Goal: Information Seeking & Learning: Learn about a topic

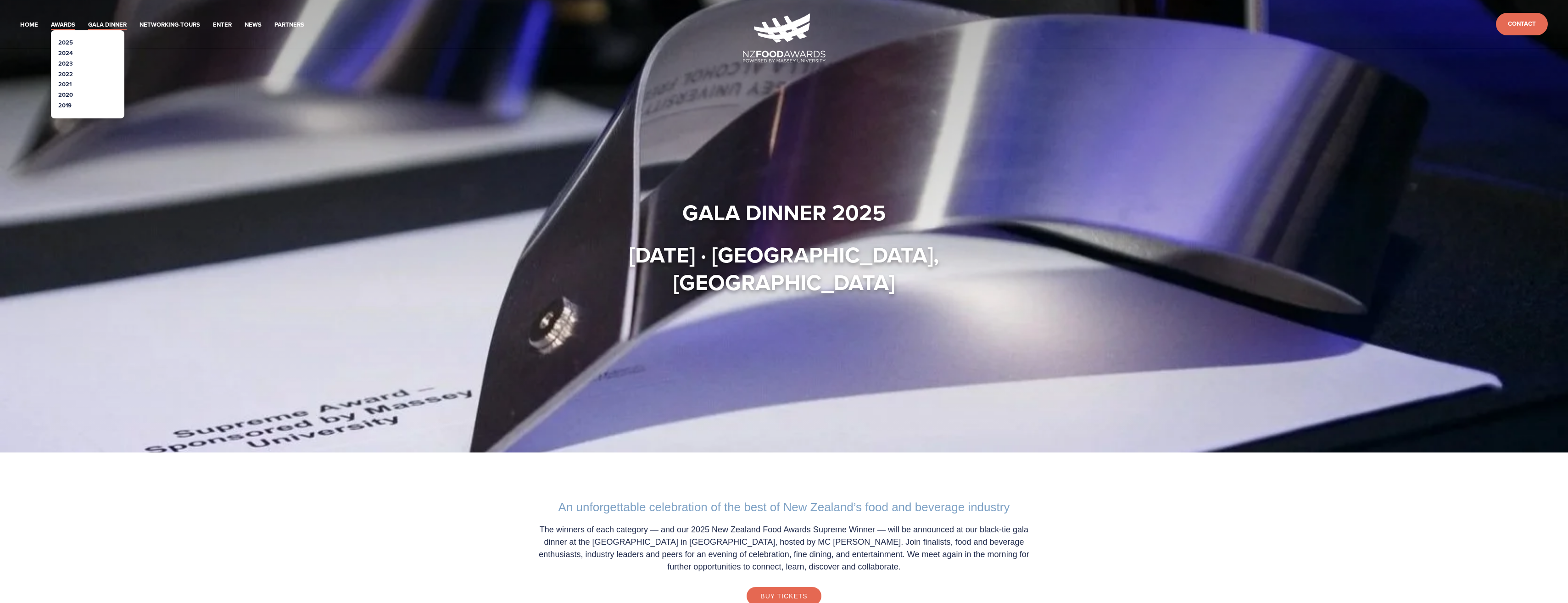
click at [61, 25] on link "Awards" at bounding box center [63, 25] width 24 height 11
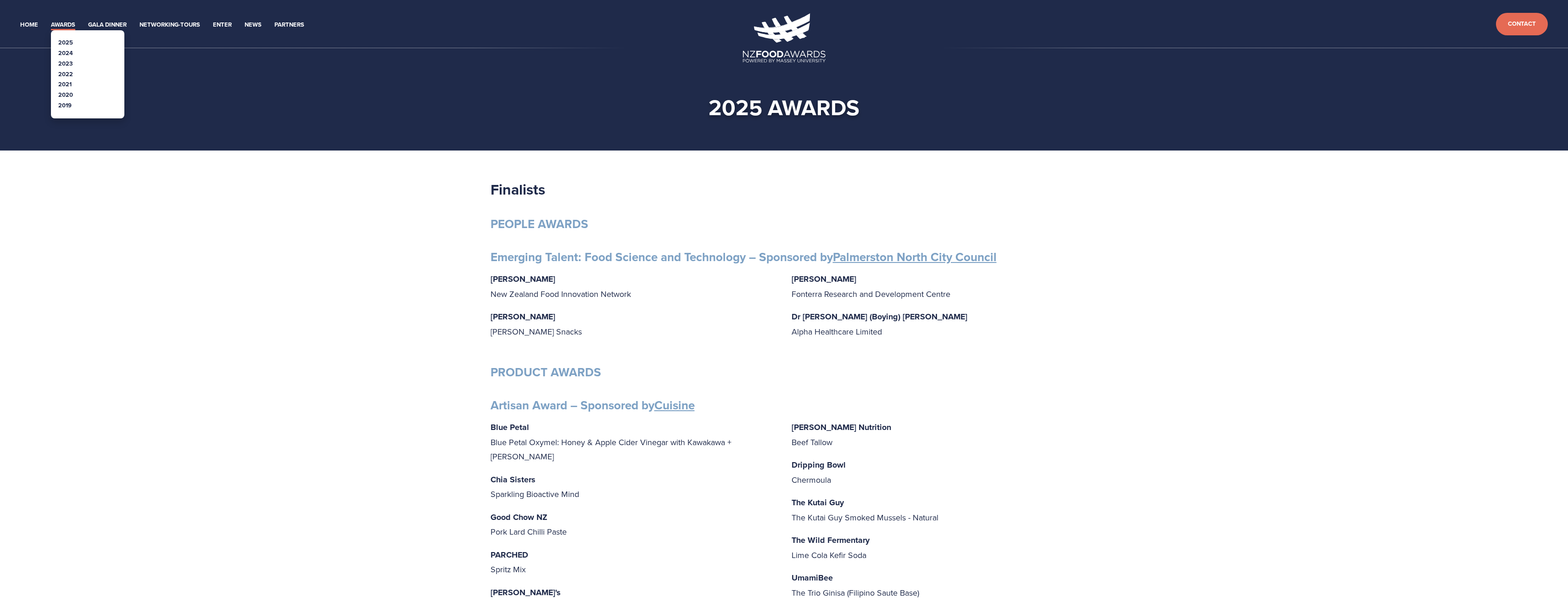
click at [71, 53] on link "2024" at bounding box center [66, 53] width 15 height 9
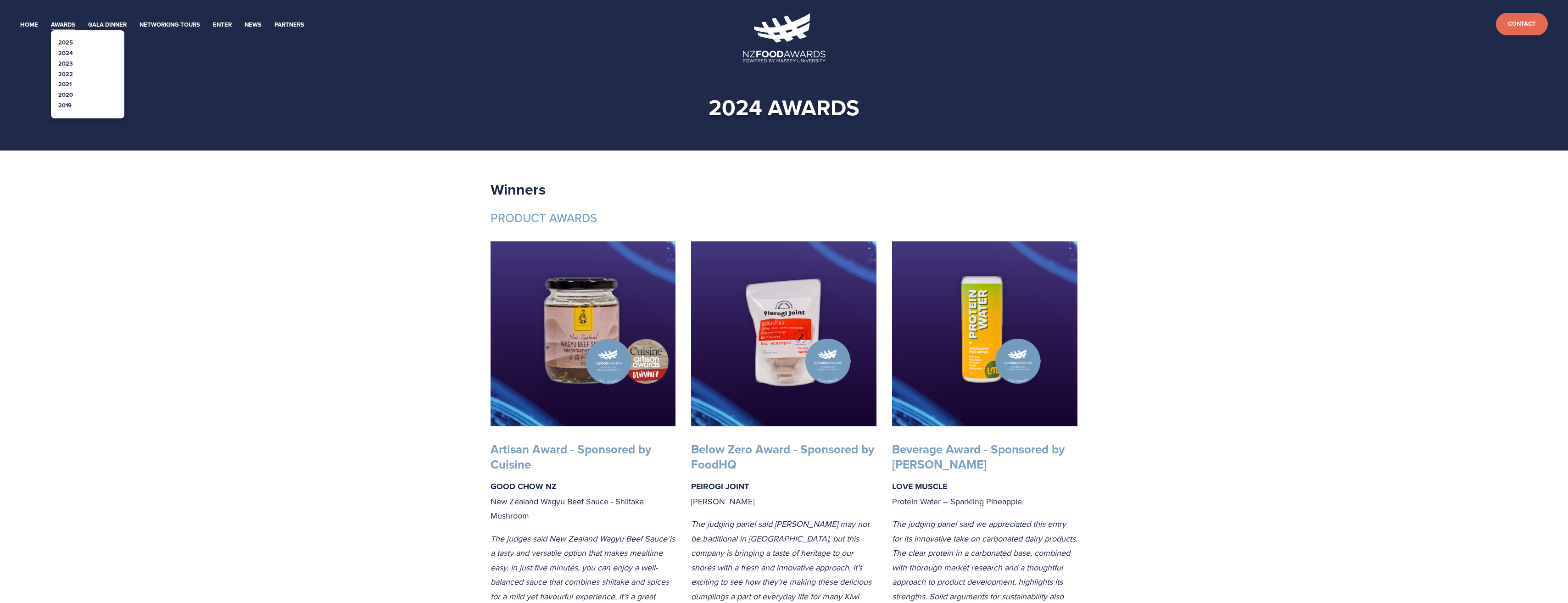
click at [72, 24] on link "Awards" at bounding box center [63, 25] width 24 height 11
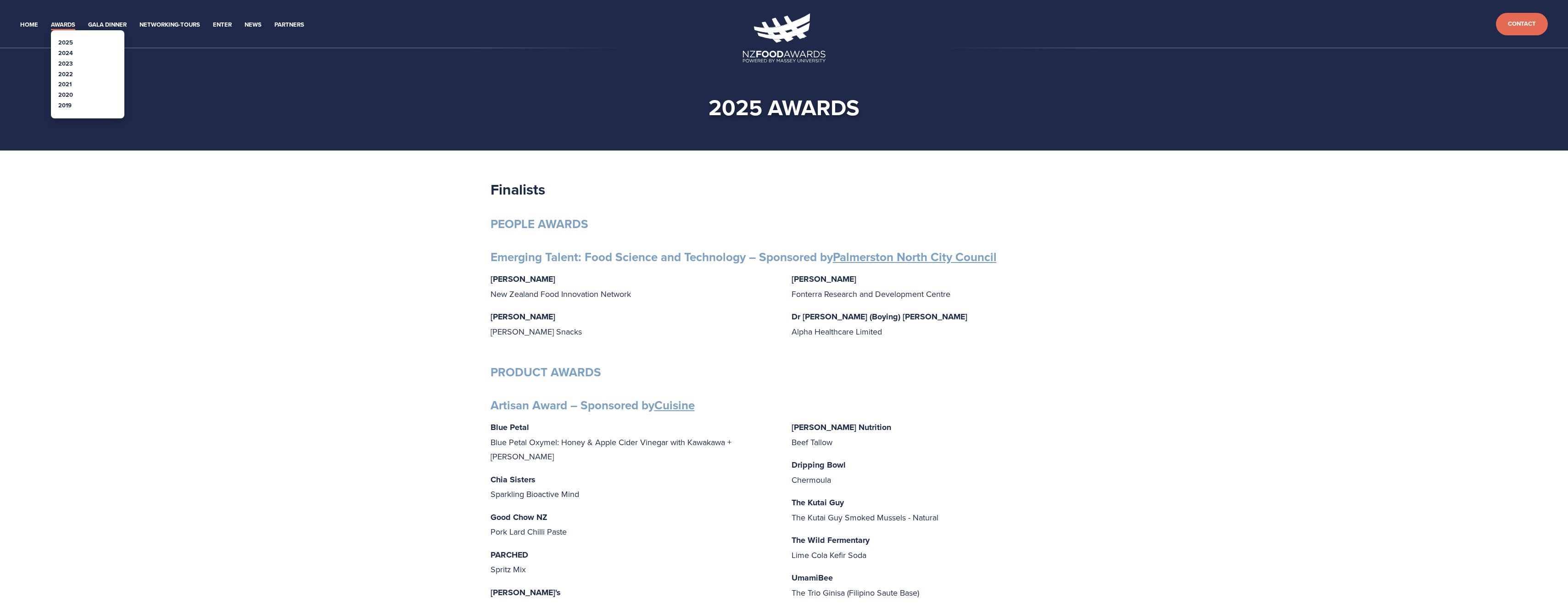
click at [67, 40] on link "2025" at bounding box center [66, 42] width 15 height 9
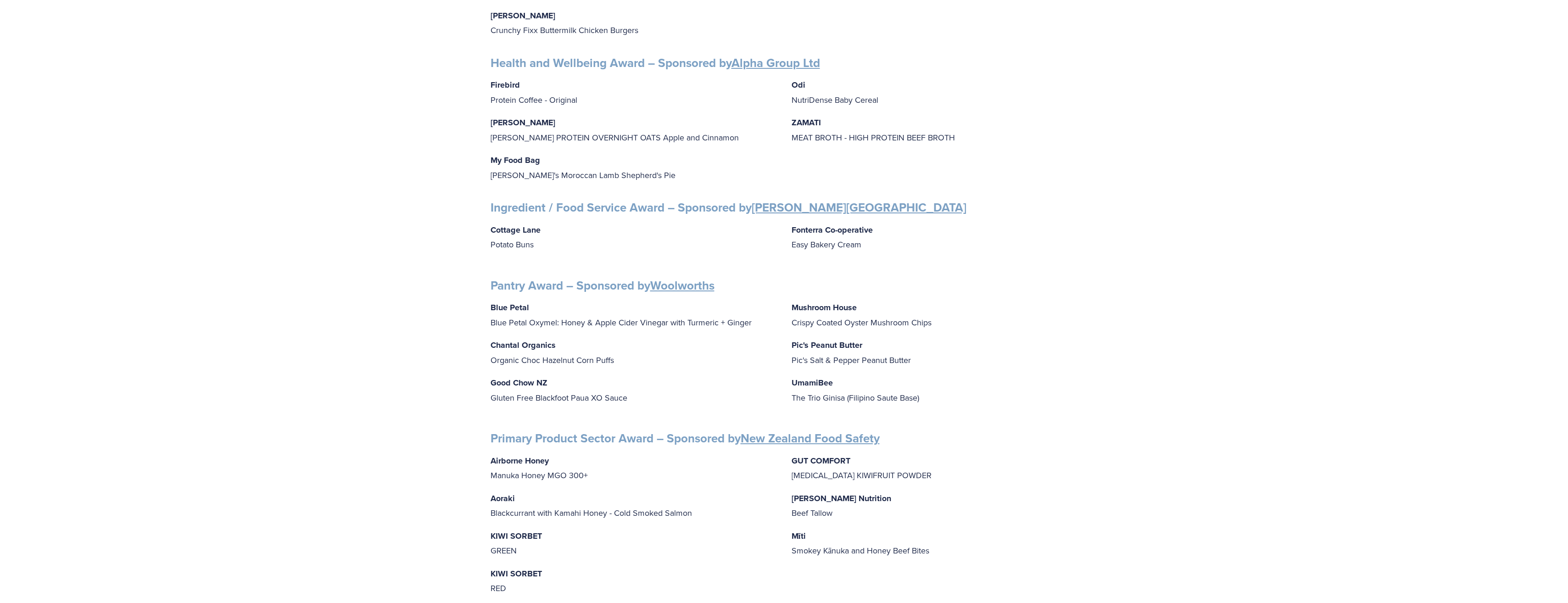
scroll to position [871, 0]
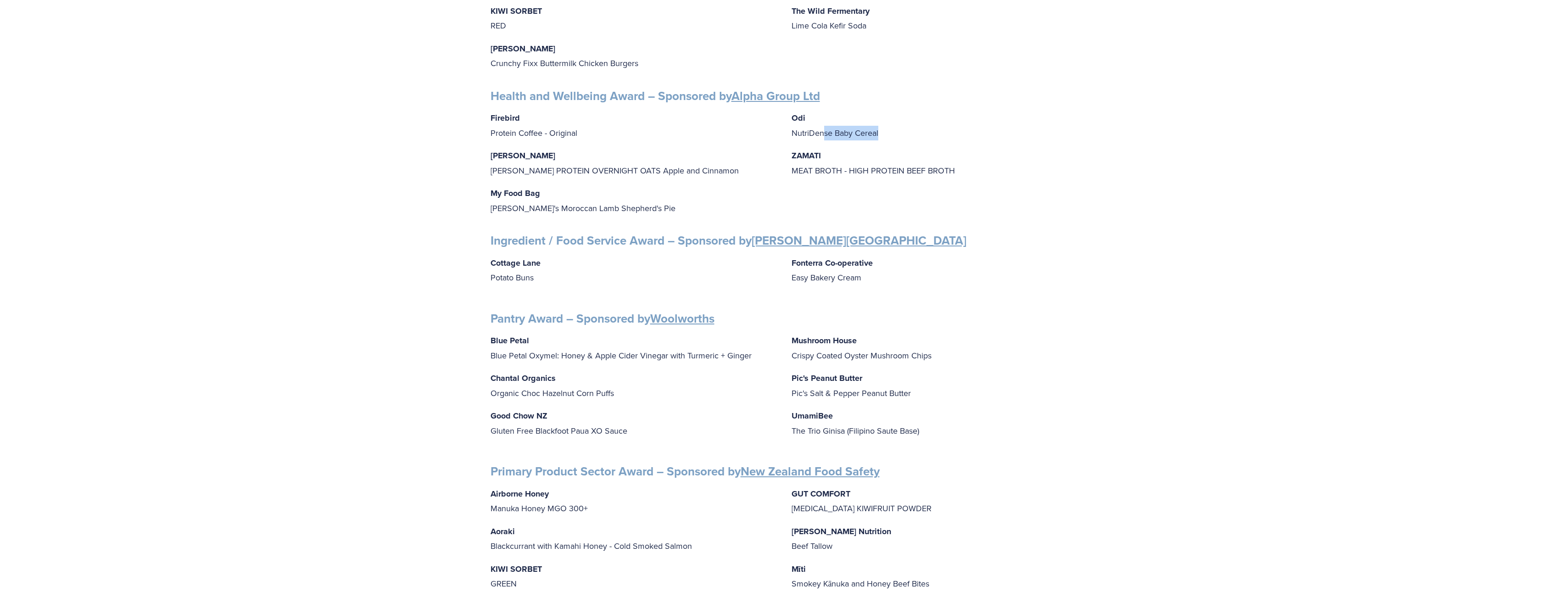
drag, startPoint x: 887, startPoint y: 127, endPoint x: 826, endPoint y: 129, distance: 61.0
click at [826, 129] on p "Odi NutriDense Baby Cereal" at bounding box center [935, 125] width 287 height 29
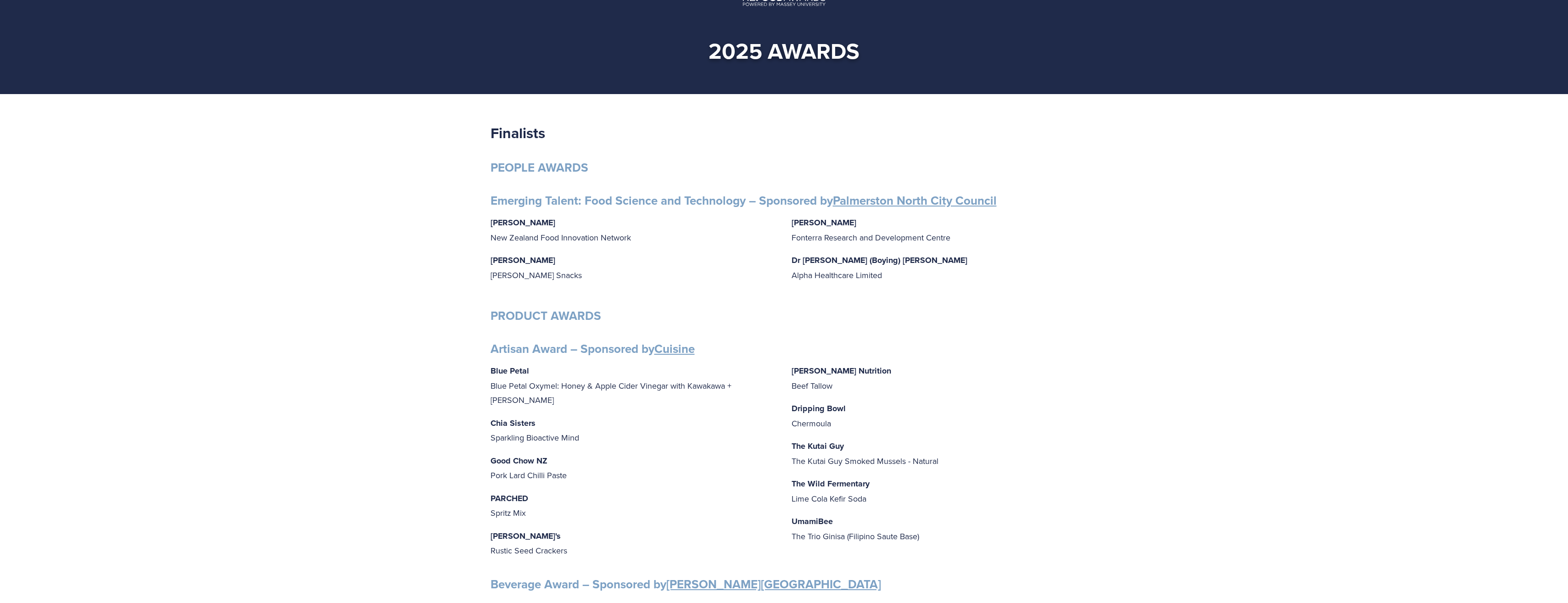
scroll to position [0, 0]
